Goal: Task Accomplishment & Management: Manage account settings

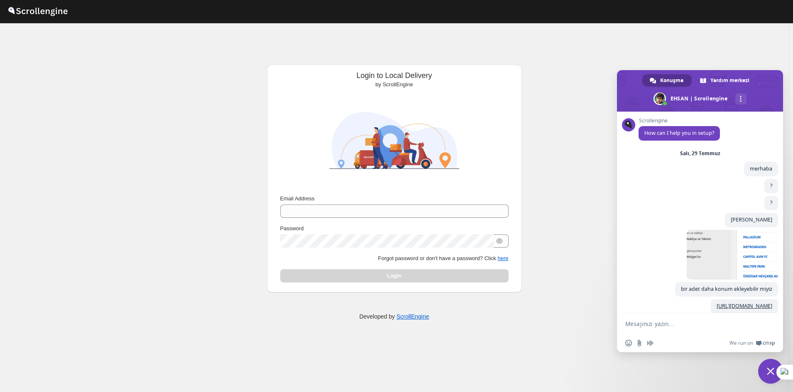
scroll to position [1433, 0]
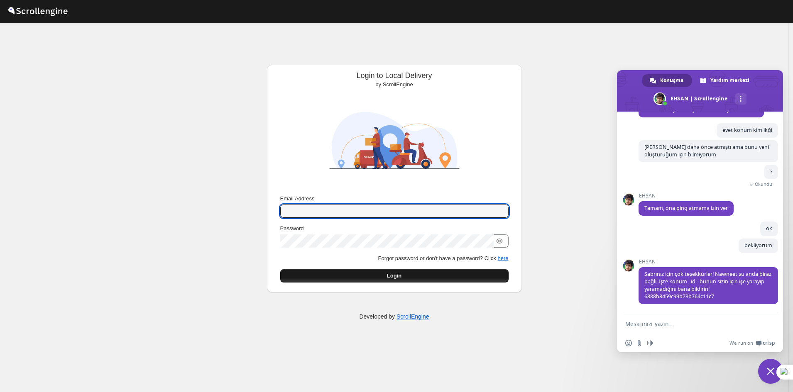
type input "[EMAIL_ADDRESS][DOMAIN_NAME]"
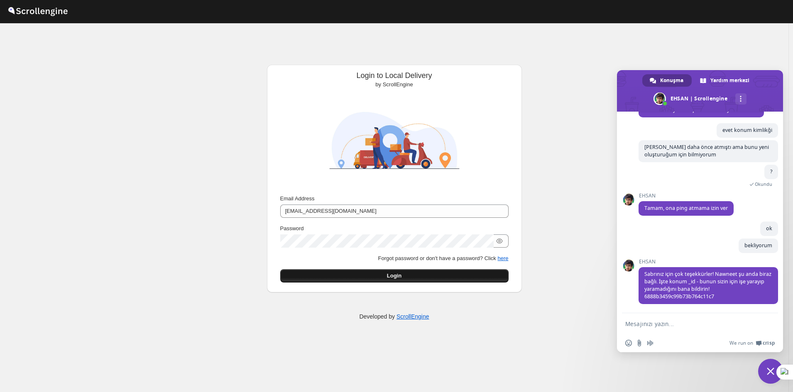
click at [368, 273] on div "Login" at bounding box center [394, 275] width 228 height 13
click at [360, 270] on button "Login" at bounding box center [394, 275] width 228 height 13
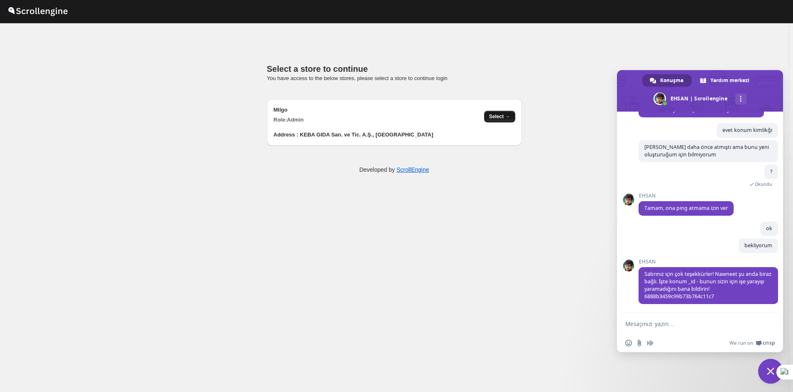
click at [495, 117] on span "Select →" at bounding box center [499, 116] width 21 height 7
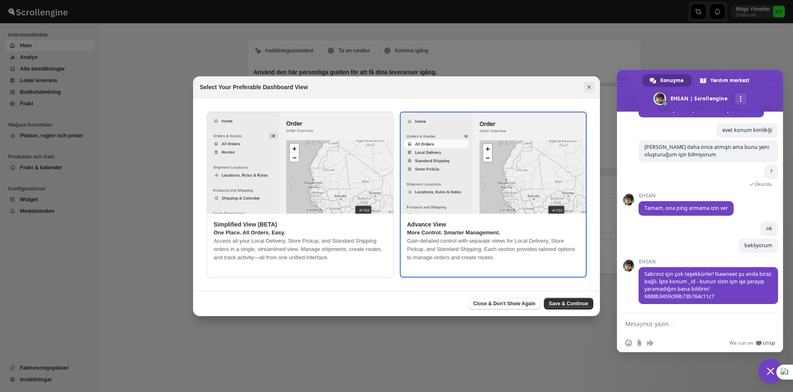
click at [589, 86] on icon "Close" at bounding box center [589, 87] width 8 height 8
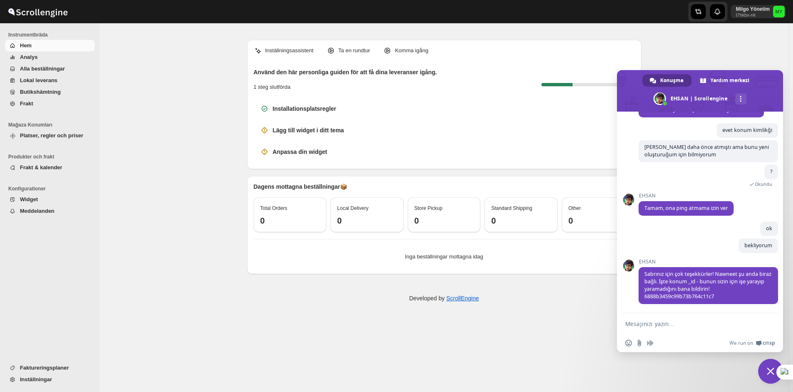
click at [764, 374] on span "Sohbeti kapat" at bounding box center [770, 371] width 25 height 25
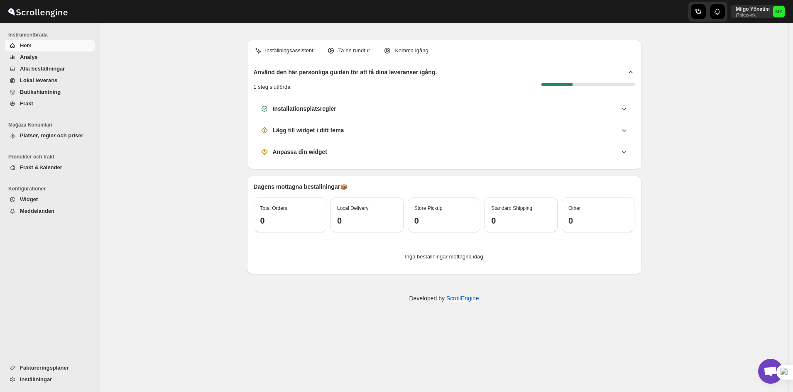
click at [50, 387] on ul "Faktureringsplaner Inställningar" at bounding box center [47, 377] width 95 height 30
click at [45, 381] on span "Inställningar" at bounding box center [36, 380] width 32 height 6
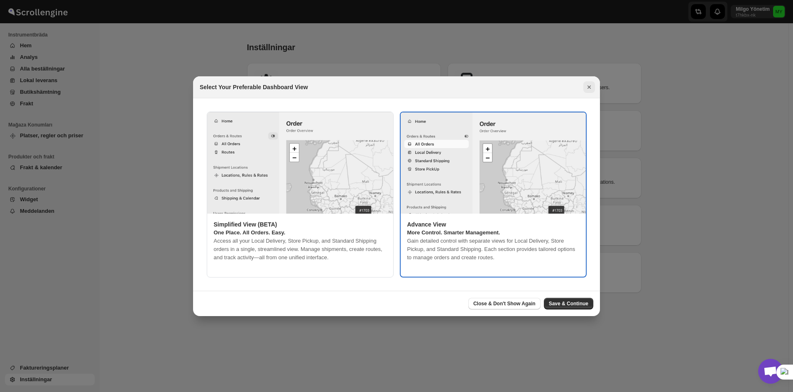
click at [587, 83] on icon "Close" at bounding box center [589, 87] width 8 height 8
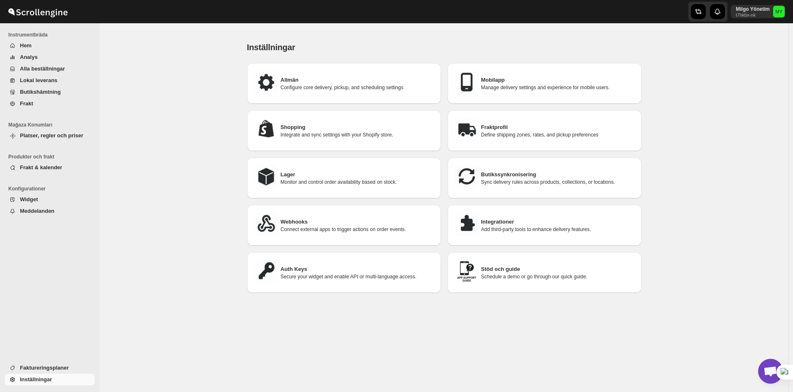
click at [276, 79] on img at bounding box center [266, 82] width 25 height 25
select select "m"
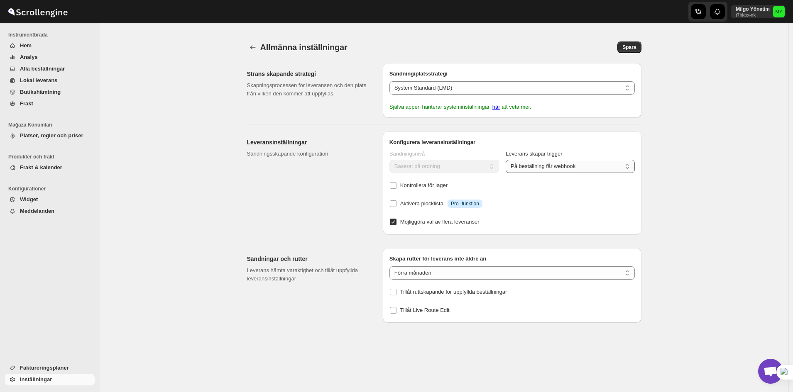
click at [544, 165] on select "På beställning får webhook Bearbeta manuellt" at bounding box center [570, 166] width 129 height 13
click at [478, 272] on select "De senaste sju dagarna De senaste 15 dagarna Förra månaden *Alla" at bounding box center [511, 273] width 245 height 13
click at [469, 84] on select "System Standard (LMD) Shopify Standard" at bounding box center [511, 87] width 245 height 13
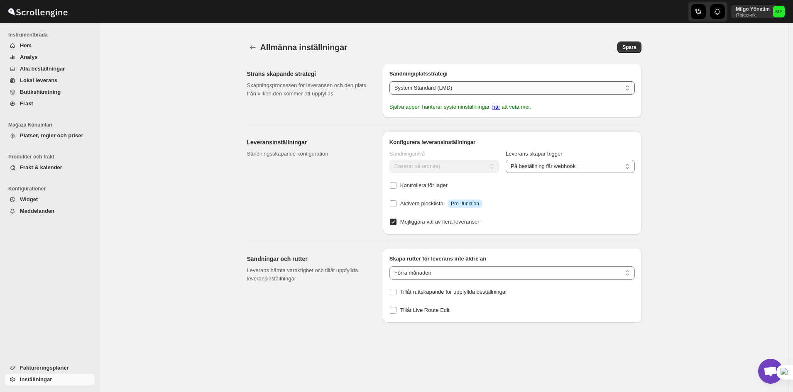
click at [469, 84] on select "System Standard (LMD) Shopify Standard" at bounding box center [511, 87] width 245 height 13
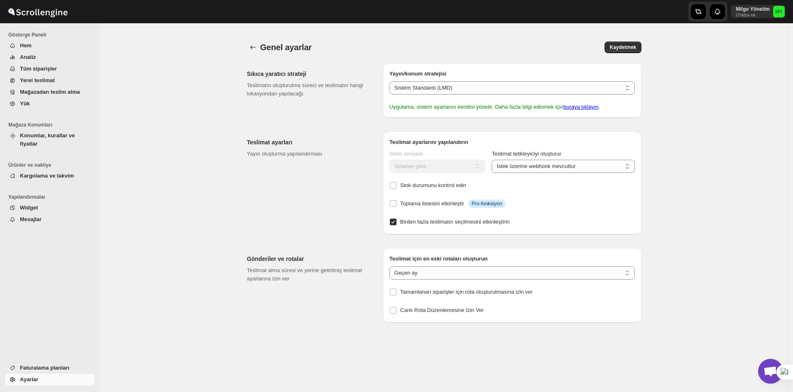
click at [26, 105] on font "Yük" at bounding box center [25, 103] width 10 height 6
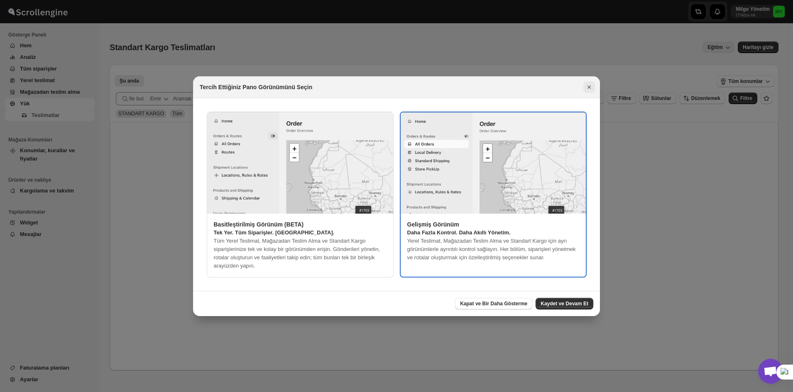
click at [589, 88] on icon "Kapalı" at bounding box center [588, 87] width 3 height 3
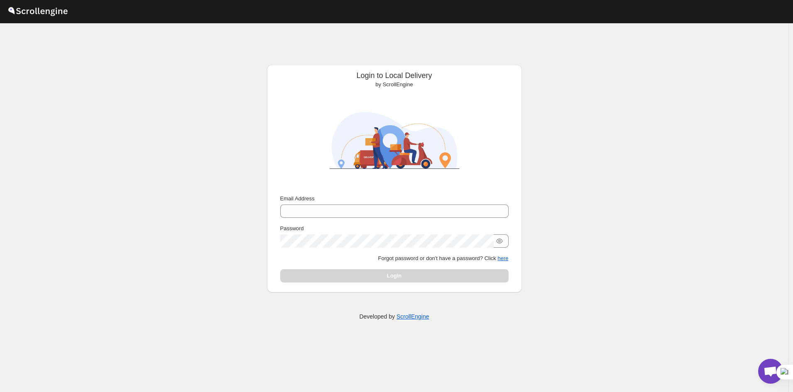
scroll to position [1433, 0]
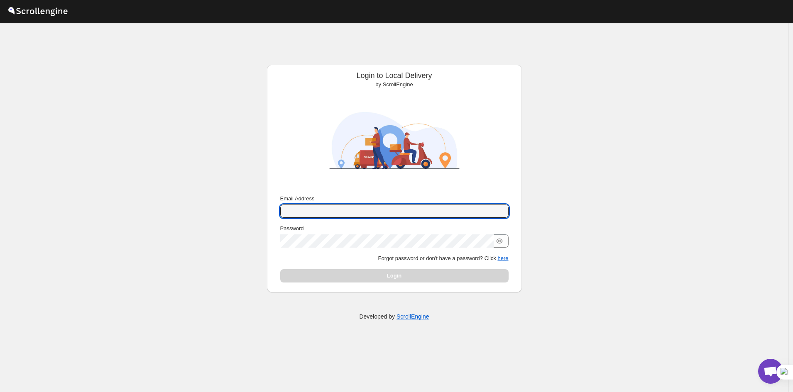
type input "[EMAIL_ADDRESS][DOMAIN_NAME]"
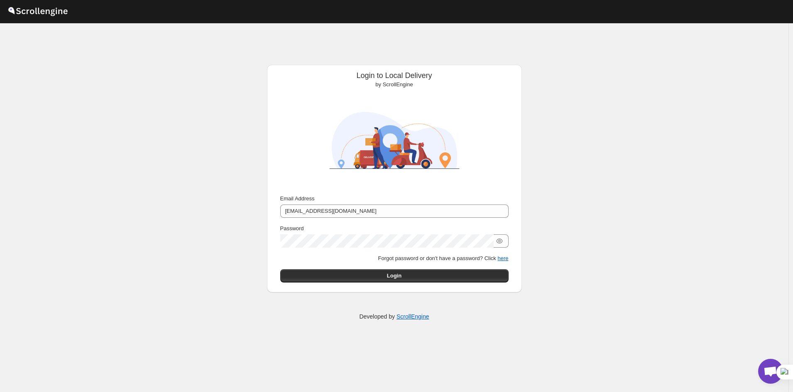
click at [552, 288] on div "Login to Local Delivery by ScrollEngine Submit Email Address [EMAIL_ADDRESS][DO…" at bounding box center [394, 216] width 788 height 369
click at [497, 276] on button "Login" at bounding box center [394, 275] width 228 height 13
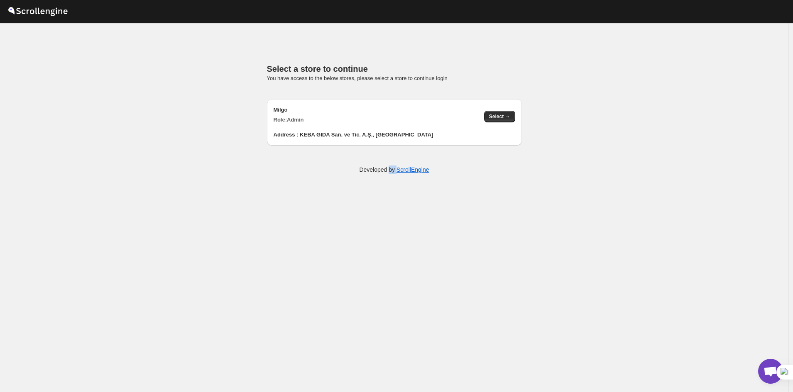
click at [393, 279] on div "Select a store to continue You have access to the below stores, please select a…" at bounding box center [394, 216] width 788 height 369
click at [395, 123] on div "Milgo Role: Admin" at bounding box center [376, 115] width 204 height 18
drag, startPoint x: 514, startPoint y: 125, endPoint x: 497, endPoint y: 120, distance: 17.6
click at [513, 125] on div "Address : KEBA GIDA San. ve Tic. A.Ş., [GEOGRAPHIC_DATA]" at bounding box center [395, 131] width 242 height 15
click at [497, 120] on button "Select →" at bounding box center [499, 117] width 31 height 12
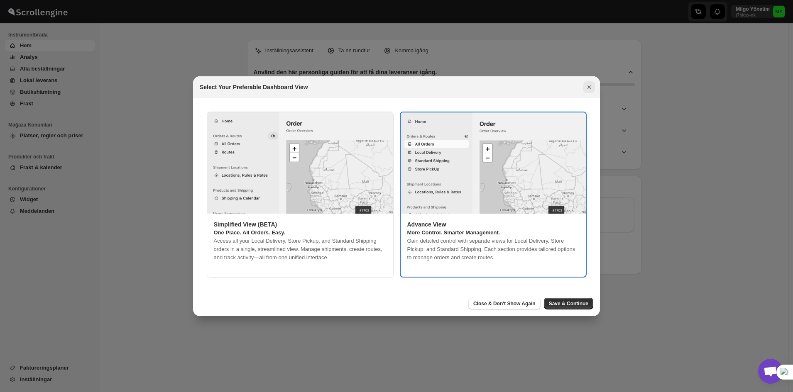
click at [589, 90] on icon "Close" at bounding box center [589, 87] width 8 height 8
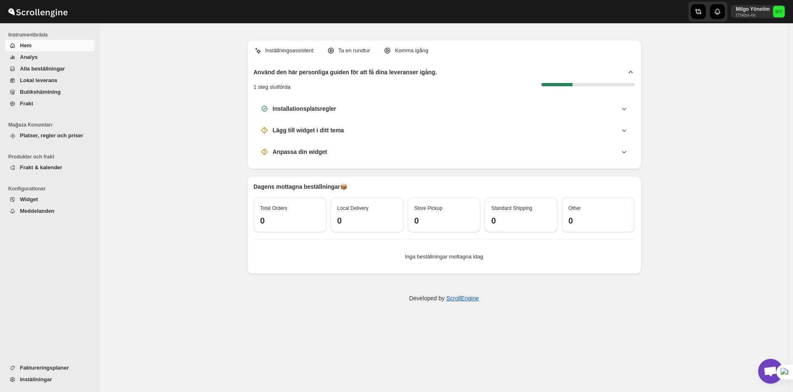
click at [789, 5] on div "Milgo Yönetim t7hkbx-nk MY" at bounding box center [760, 11] width 58 height 23
click at [782, 12] on text "MY" at bounding box center [778, 11] width 7 height 5
click at [770, 51] on span "Profil" at bounding box center [766, 49] width 35 height 8
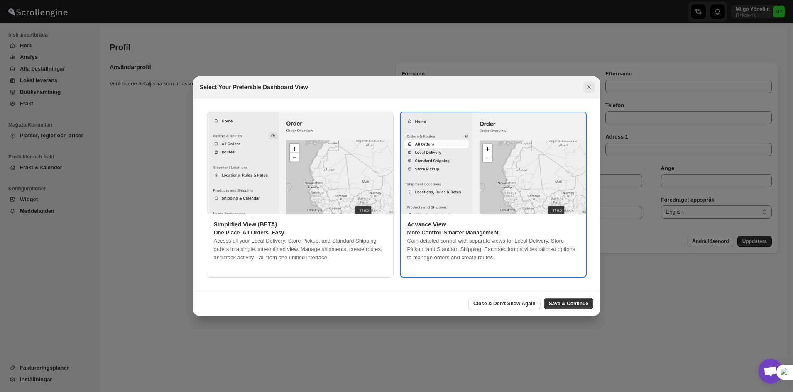
type input "Milgo"
type input "Yönetim"
type input "milgosutyonetim@gmail.com"
type input "5550126323"
type input "KEBA GIDA San. ve Tic. A.Ş."
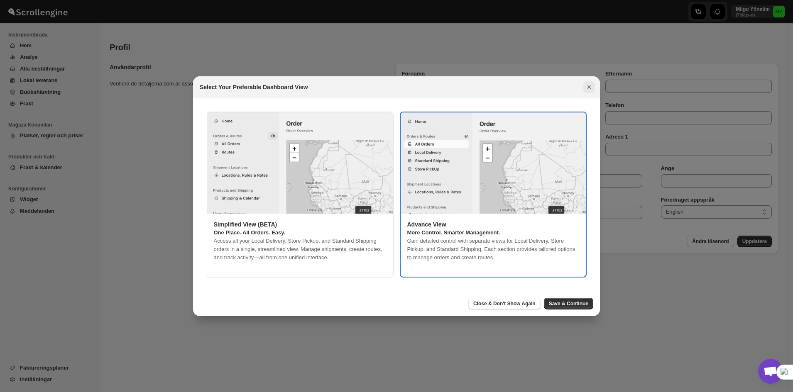
type input "İstanbul"
type input "34337"
type input "[GEOGRAPHIC_DATA]"
click at [586, 91] on button "Close" at bounding box center [589, 87] width 12 height 12
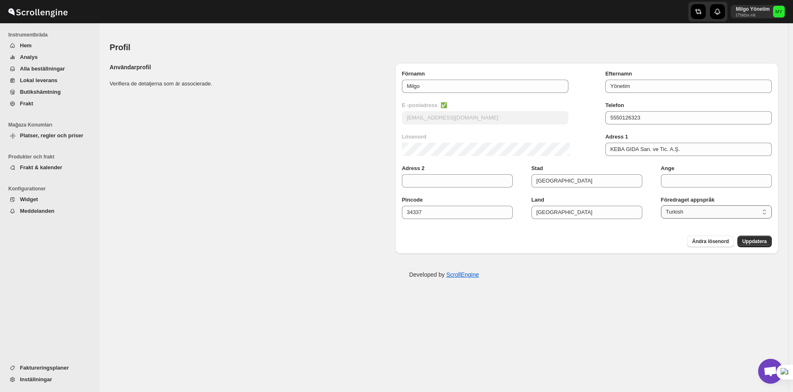
click at [688, 210] on select "English French Arabic Chinese German Hebrew Italian Japanese Korean Portuguese …" at bounding box center [716, 211] width 111 height 13
click at [687, 210] on select "English French Arabic Chinese German Hebrew Italian Japanese Korean Portuguese …" at bounding box center [716, 211] width 111 height 13
click at [664, 205] on select "English French Arabic Chinese German Hebrew Italian Japanese Korean Portuguese …" at bounding box center [716, 211] width 111 height 13
click at [760, 242] on span "Uppdatera" at bounding box center [754, 241] width 24 height 7
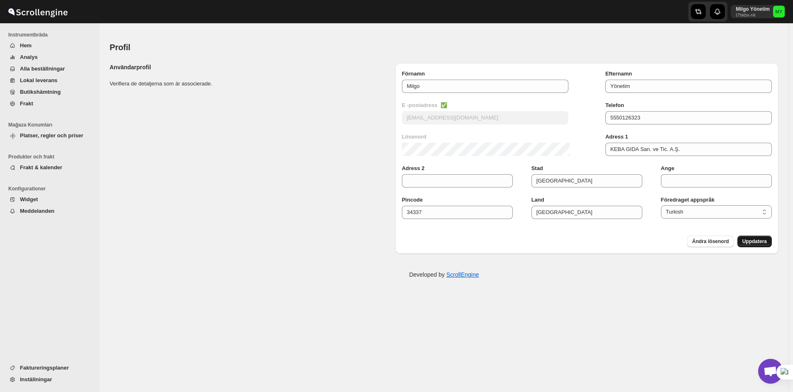
click at [758, 240] on span "Uppdatera" at bounding box center [754, 241] width 24 height 7
click at [714, 215] on select "English French Arabic Chinese German Hebrew Italian Japanese Korean Portuguese …" at bounding box center [716, 211] width 111 height 13
click at [758, 230] on form "Submit Förnamn Milgo Efternamn Yönetim E -postadress ✅ milgosutyonetim@gmail.co…" at bounding box center [587, 159] width 370 height 178
click at [761, 239] on span "Uppdatera" at bounding box center [754, 241] width 24 height 7
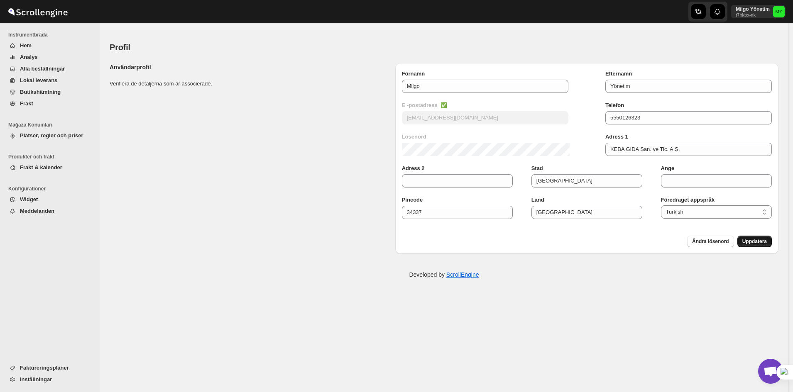
click at [763, 242] on span "Uppdatera" at bounding box center [754, 241] width 24 height 7
click at [763, 243] on span "Uppdatera" at bounding box center [754, 241] width 24 height 7
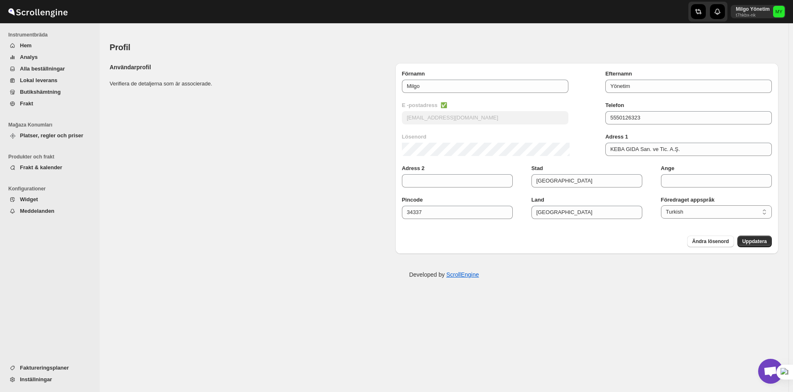
click at [685, 199] on strong "Föredraget appspråk" at bounding box center [716, 200] width 111 height 8
click at [685, 198] on strong "Föredraget appspråk" at bounding box center [716, 200] width 111 height 8
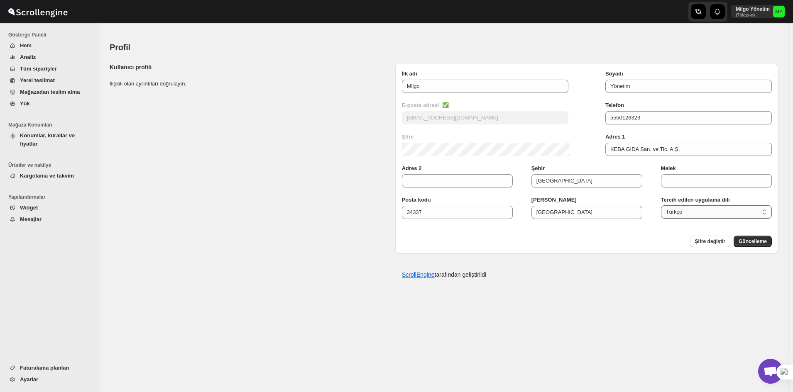
click at [695, 215] on select "İngilizce Fransızca Arapça Çince Almanca İbranice İtalyan Japonca Korece Portek…" at bounding box center [716, 211] width 111 height 13
click at [664, 205] on select "İngilizce Fransızca Arapça Çince Almanca İbranice İtalyan Japonca Korece Portek…" at bounding box center [716, 211] width 111 height 13
click at [771, 242] on button "Güncelleme" at bounding box center [753, 242] width 38 height 12
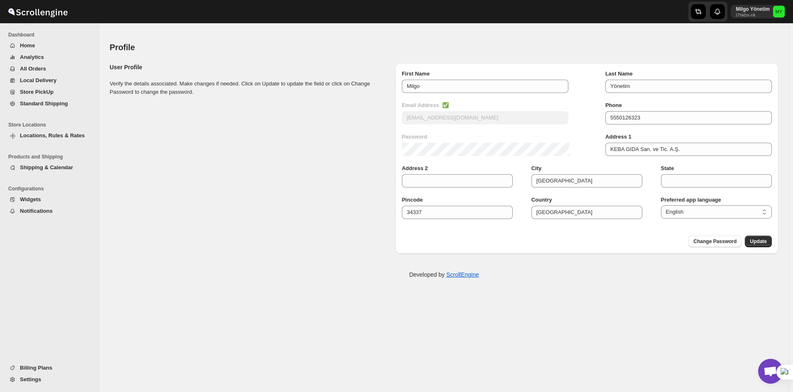
click at [608, 242] on div "Change Password Update" at bounding box center [587, 242] width 370 height 12
click at [738, 215] on select "English French Arabic Chinese German Hebrew Italian Japanese Korean Portuguese …" at bounding box center [716, 211] width 111 height 13
select select "tr"
click at [664, 205] on select "English French Arabic Chinese German Hebrew Italian Japanese Korean Portuguese …" at bounding box center [716, 211] width 111 height 13
click at [767, 250] on div "Submit First Name Milgo Last Name Yönetim Email Address ✅ milgosutyonetim@gmail…" at bounding box center [586, 158] width 383 height 191
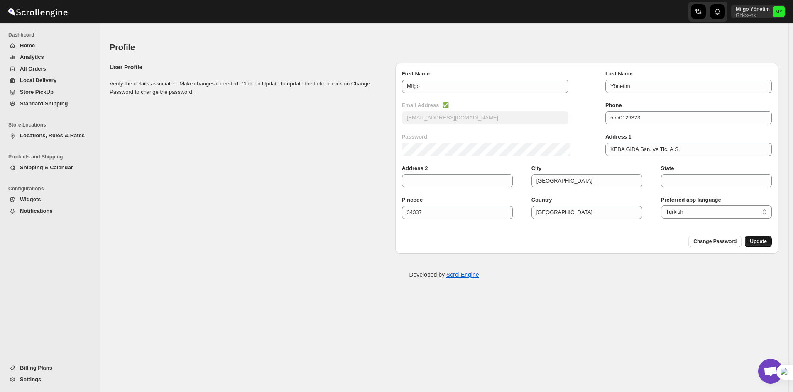
click at [763, 242] on span "Update" at bounding box center [758, 241] width 17 height 7
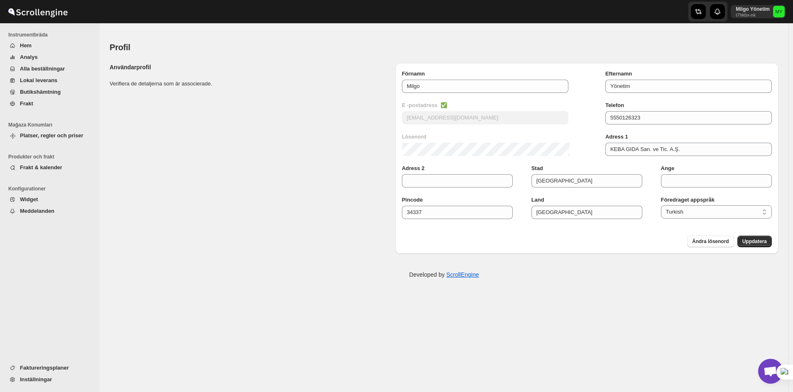
click at [692, 199] on strong "Föredraget appspråk" at bounding box center [716, 200] width 111 height 8
copy strong "Föredraget appspråk"
click at [772, 372] on span "Açık sohbet" at bounding box center [770, 373] width 14 height 12
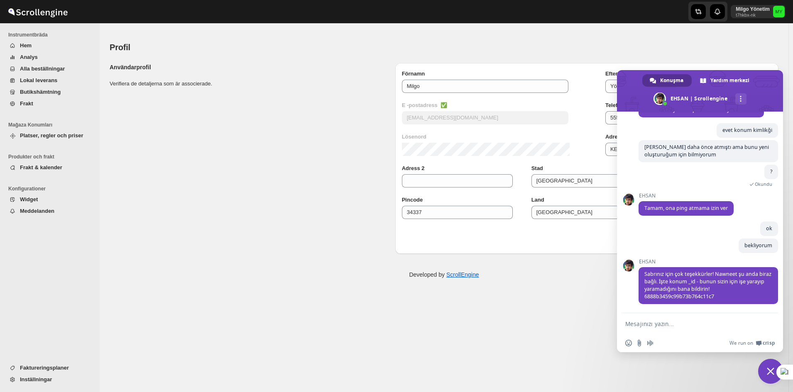
click at [764, 372] on span "Sohbeti kapat" at bounding box center [770, 371] width 25 height 25
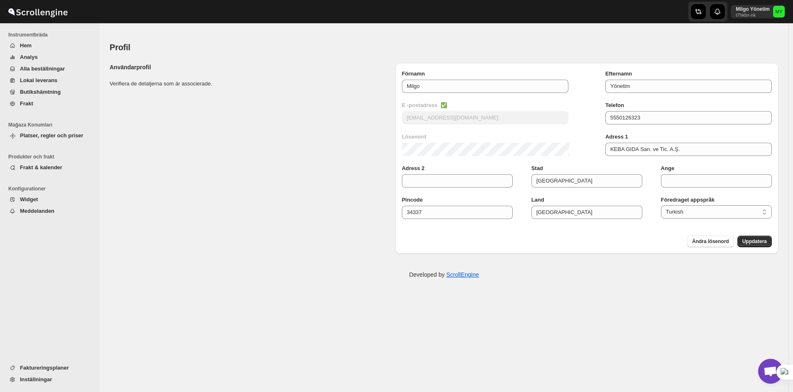
click at [766, 372] on span "Açık sohbet" at bounding box center [770, 373] width 14 height 12
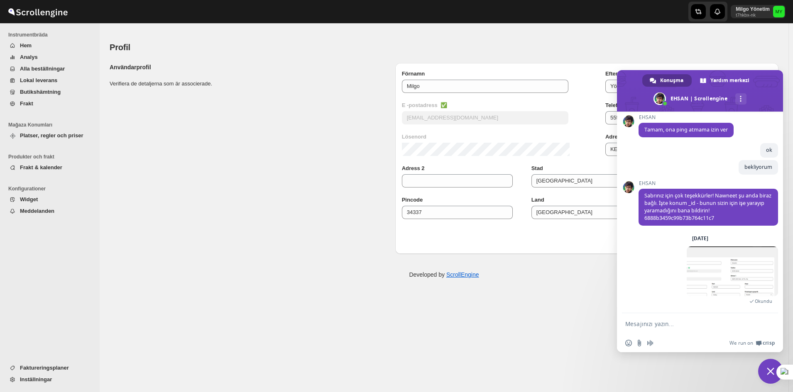
scroll to position [1503, 0]
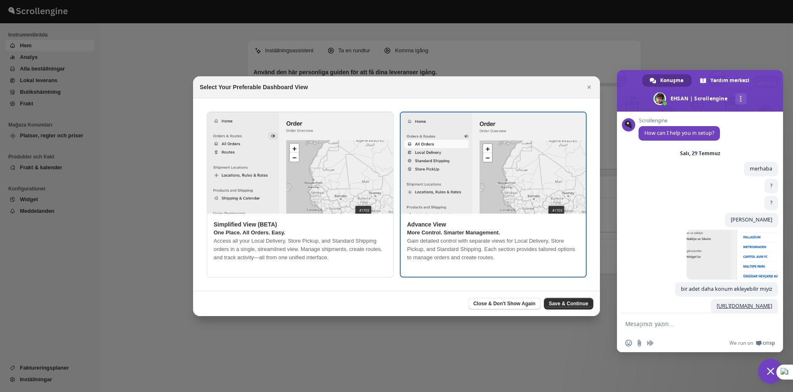
scroll to position [1503, 0]
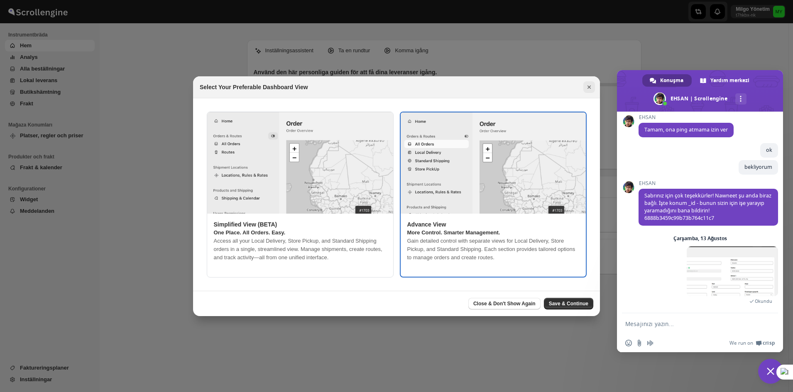
click at [587, 86] on icon "Close" at bounding box center [589, 87] width 8 height 8
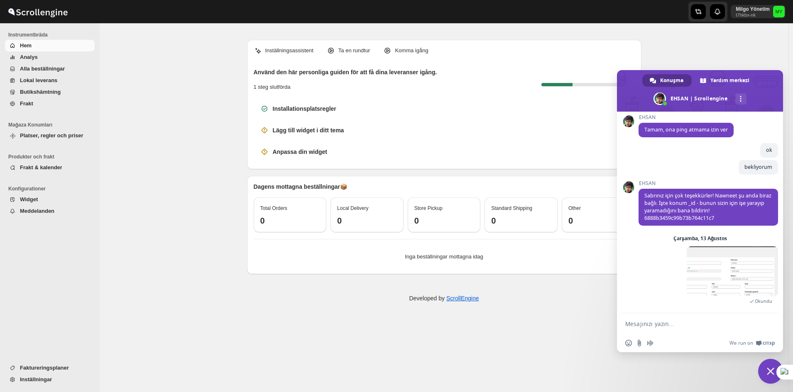
click at [783, 21] on div "Milgo Yönetim t7hkbx-nk MY" at bounding box center [760, 11] width 58 height 23
click at [779, 14] on icon "MY" at bounding box center [779, 12] width 12 height 12
click at [750, 30] on button "Onlinebutik" at bounding box center [761, 34] width 51 height 13
click at [779, 12] on icon "MY" at bounding box center [779, 12] width 12 height 12
click at [752, 53] on button "Profil" at bounding box center [761, 48] width 51 height 13
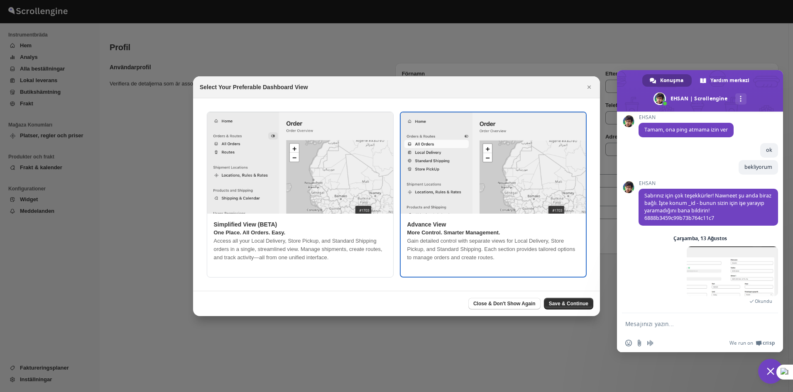
type input "Milgo"
type input "Yönetim"
type input "milgosutyonetim@gmail.com"
type input "5550126323"
type input "KEBA GIDA San. ve Tic. A.Ş."
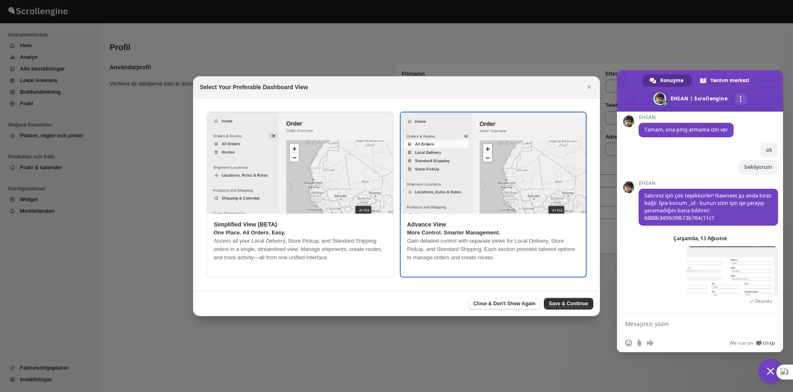
type input "İstanbul"
type input "34337"
type input "Turkey"
select select "tr"
click at [588, 88] on icon "Close" at bounding box center [589, 87] width 8 height 8
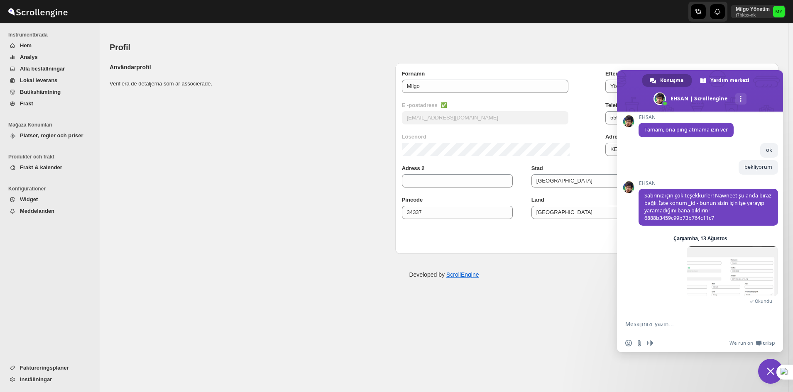
click at [768, 381] on span "Sohbeti kapat" at bounding box center [770, 371] width 25 height 25
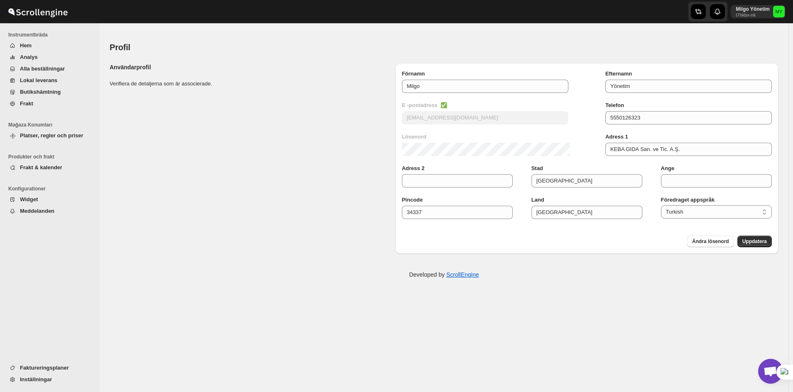
click at [560, 304] on div "Profil. This page is ready Profil Användarprofil Verifiera de detaljerna som är…" at bounding box center [444, 216] width 689 height 369
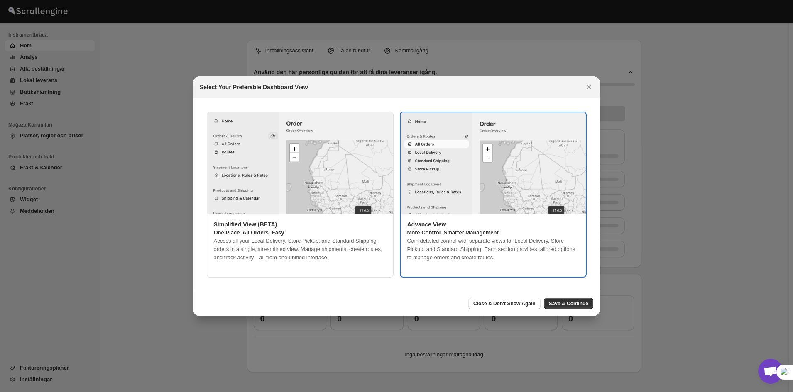
scroll to position [1503, 0]
click at [583, 90] on div "Select Your Preferable Dashboard View" at bounding box center [397, 87] width 394 height 8
click at [585, 90] on icon "Close" at bounding box center [589, 87] width 8 height 8
click at [115, 73] on div at bounding box center [396, 196] width 793 height 392
type input "Milgo"
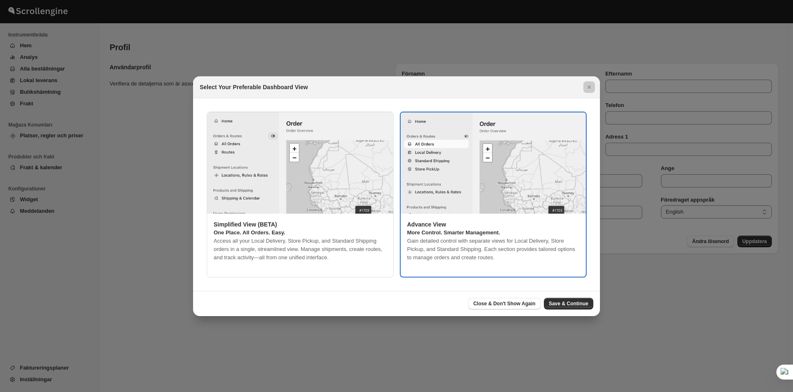
type input "Yönetim"
type input "[EMAIL_ADDRESS][DOMAIN_NAME]"
type input "5550126323"
type input "KEBA GIDA San. ve Tic. A.Ş."
type input "[GEOGRAPHIC_DATA]"
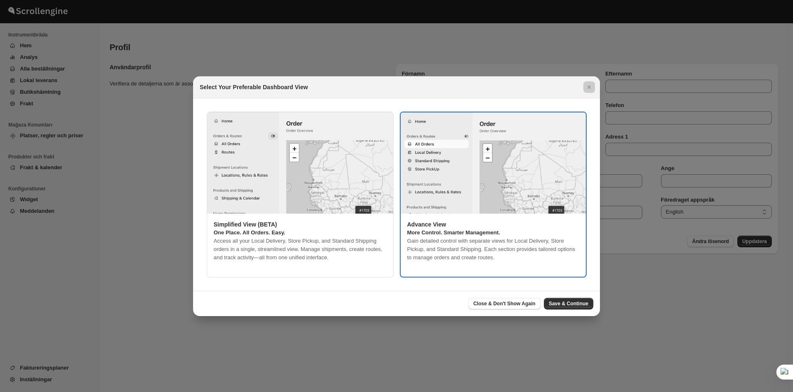
type input "34337"
type input "[GEOGRAPHIC_DATA]"
select select "sv"
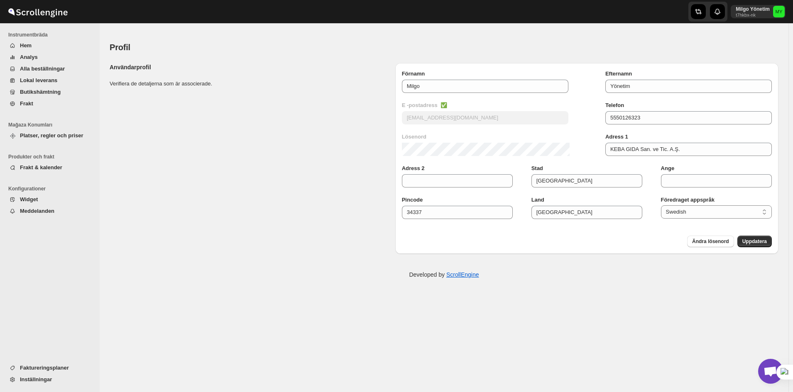
scroll to position [1503, 0]
click at [52, 107] on span "Frakt" at bounding box center [56, 104] width 73 height 8
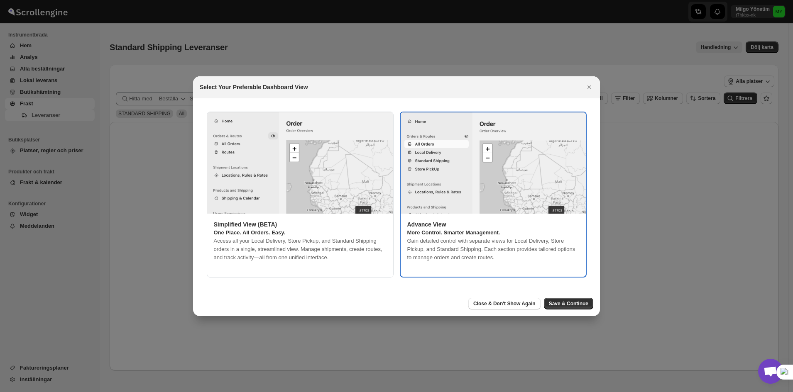
click at [129, 94] on div at bounding box center [396, 196] width 793 height 392
